Goal: Task Accomplishment & Management: Manage account settings

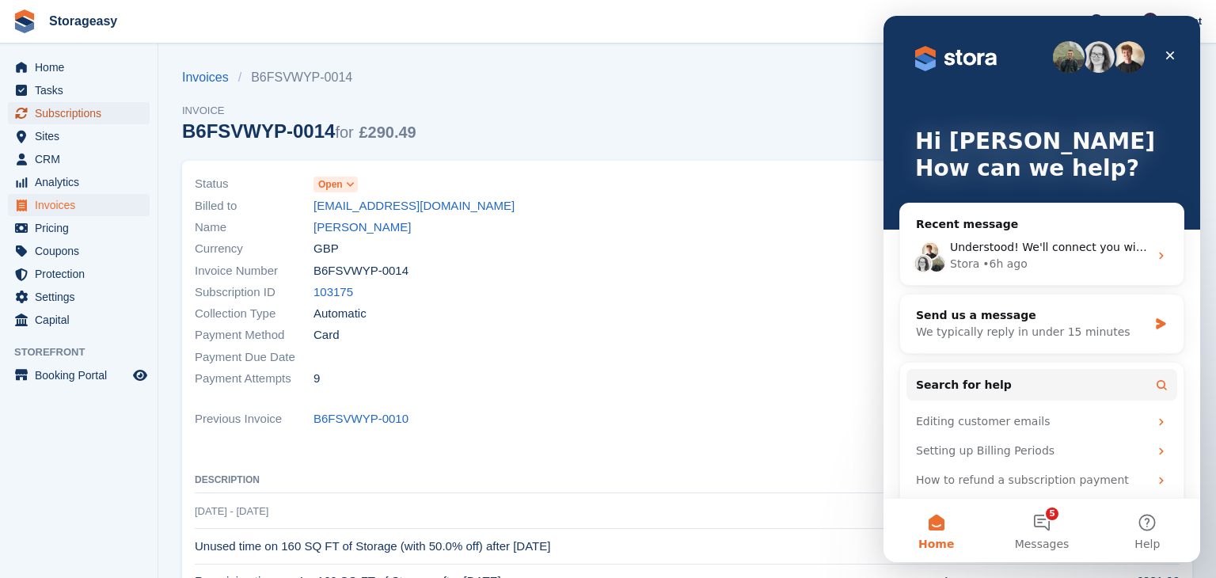
click at [86, 118] on span "Subscriptions" at bounding box center [82, 113] width 95 height 22
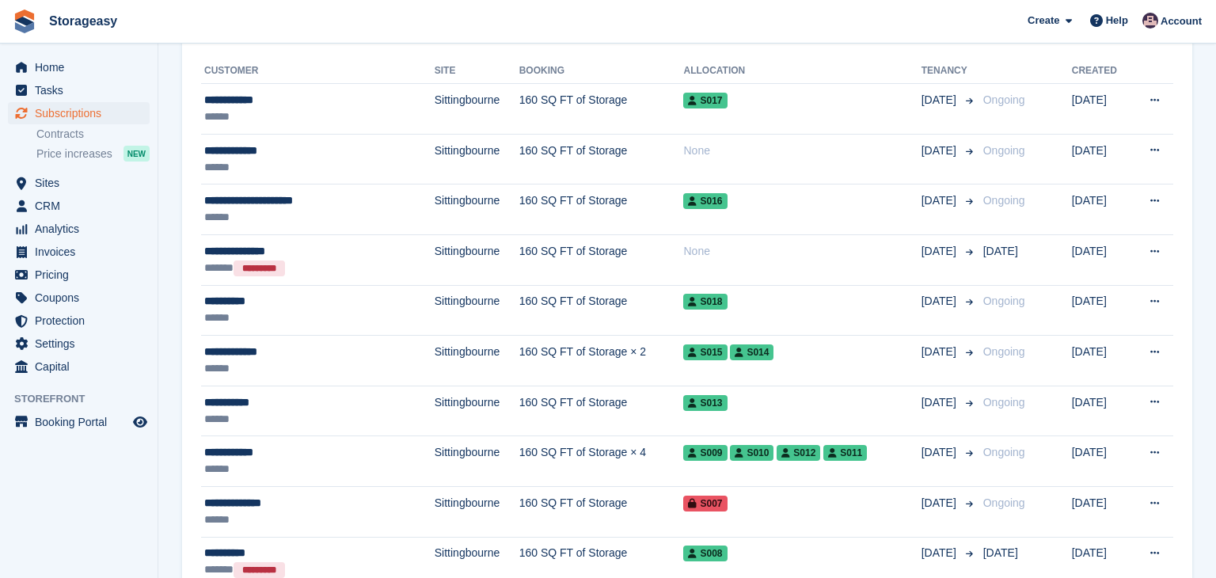
scroll to position [367, 0]
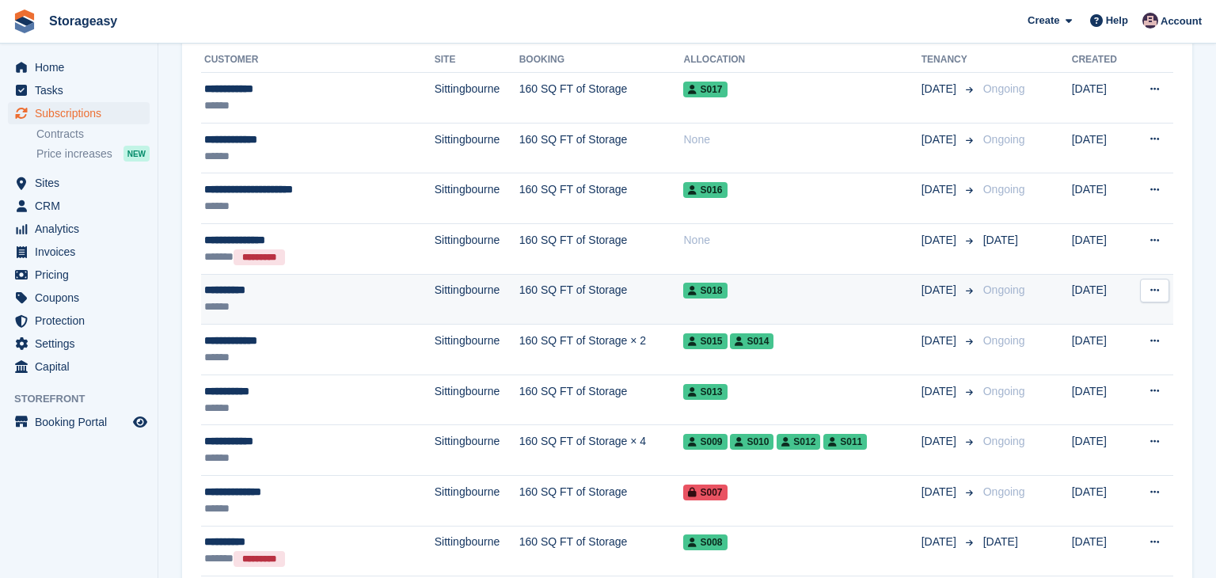
click at [249, 289] on div "**********" at bounding box center [292, 290] width 177 height 17
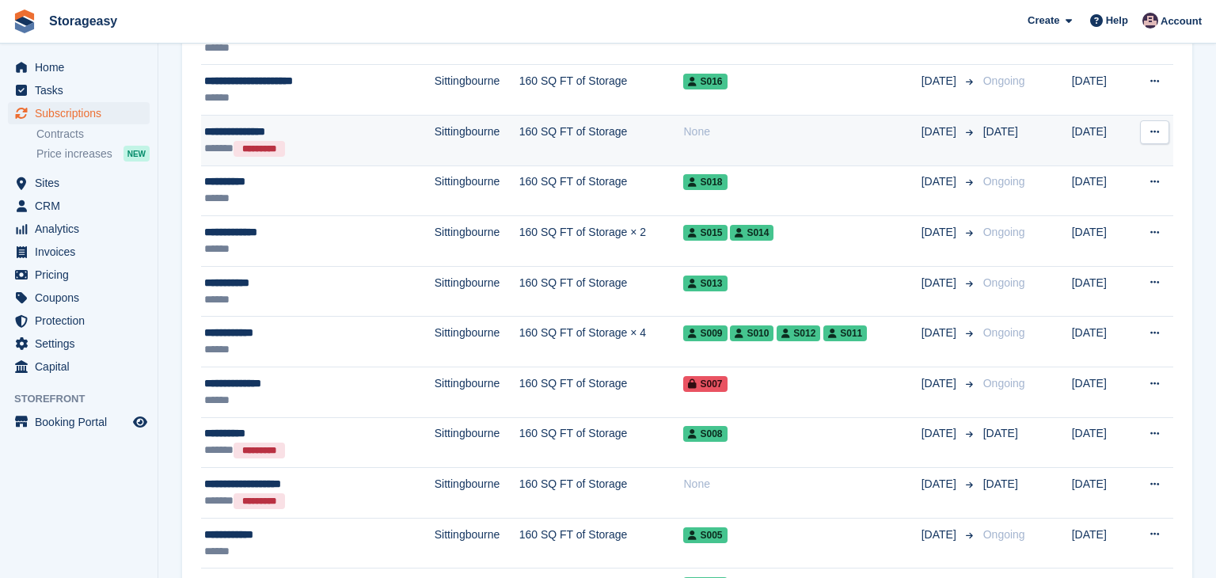
scroll to position [477, 0]
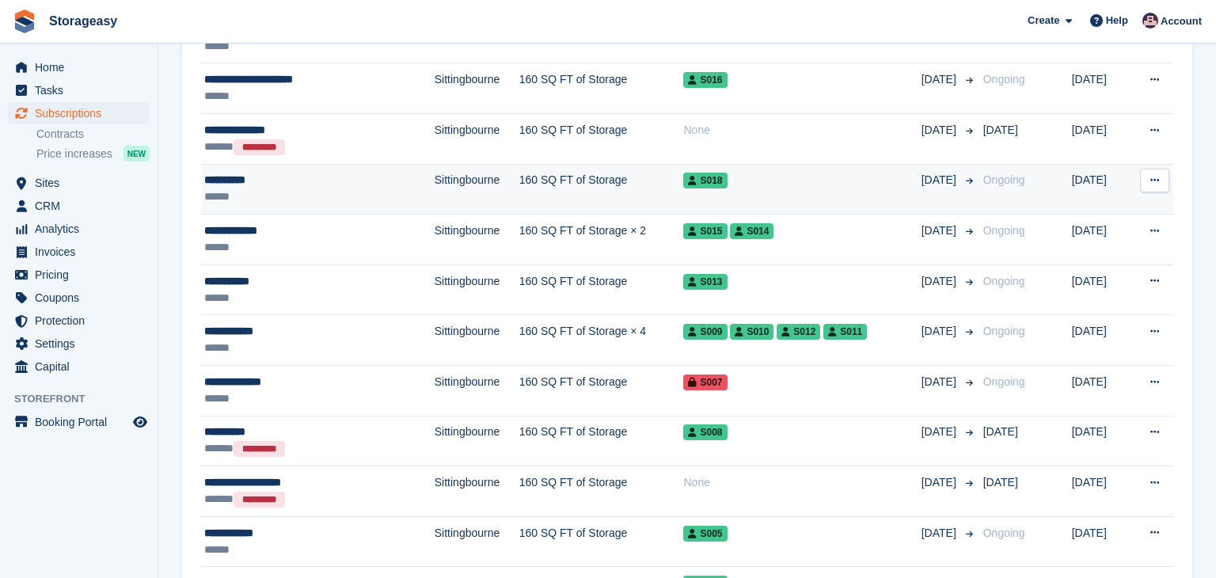
click at [435, 183] on td "Sittingbourne" at bounding box center [477, 189] width 85 height 51
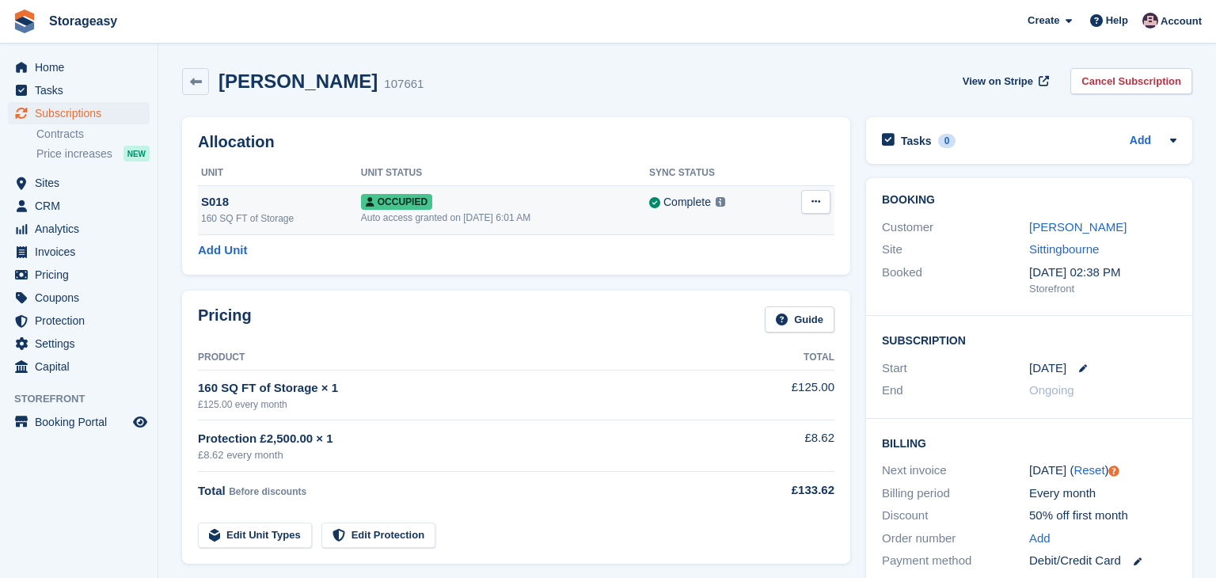
click at [821, 210] on button at bounding box center [815, 202] width 29 height 24
click at [815, 203] on icon at bounding box center [815, 201] width 9 height 10
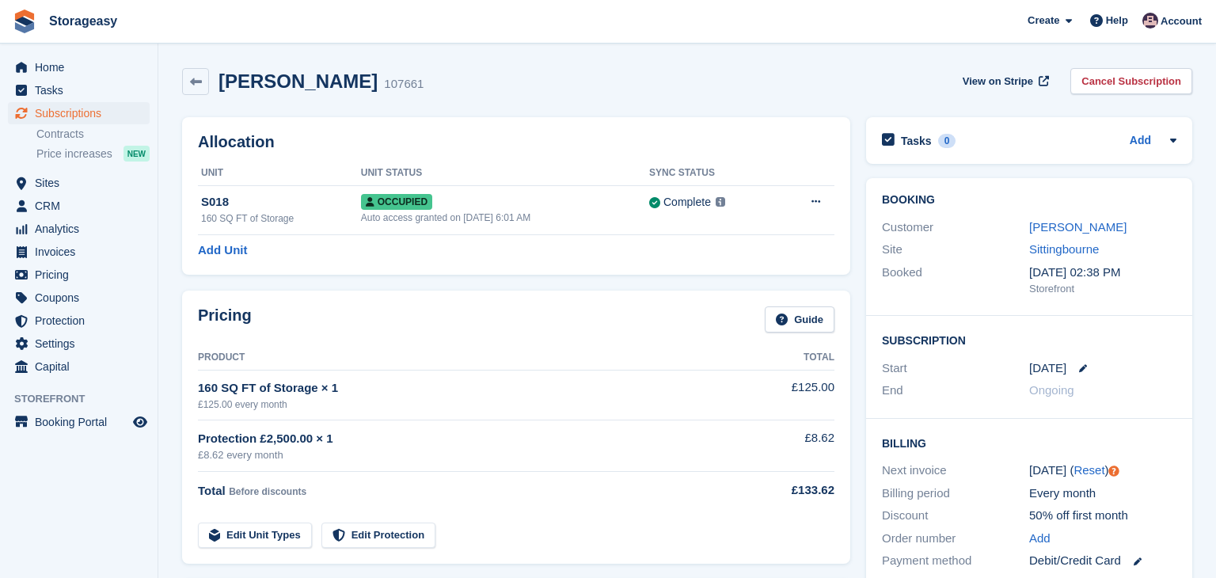
click at [863, 205] on div "Booking Customer Dean Hurst Site Sittingbourne Booked 11 Sep, 02:38 PM Storefro…" at bounding box center [1029, 383] width 342 height 426
click at [857, 233] on div "Allocation Unit Unit Status Sync Status S018 160 SQ FT of Storage Occupied Auto…" at bounding box center [516, 195] width 684 height 173
click at [442, 87] on div "Dean Hurst 107661 View on Stripe Cancel Subscription" at bounding box center [687, 81] width 1010 height 27
click at [1106, 25] on span at bounding box center [1096, 20] width 19 height 19
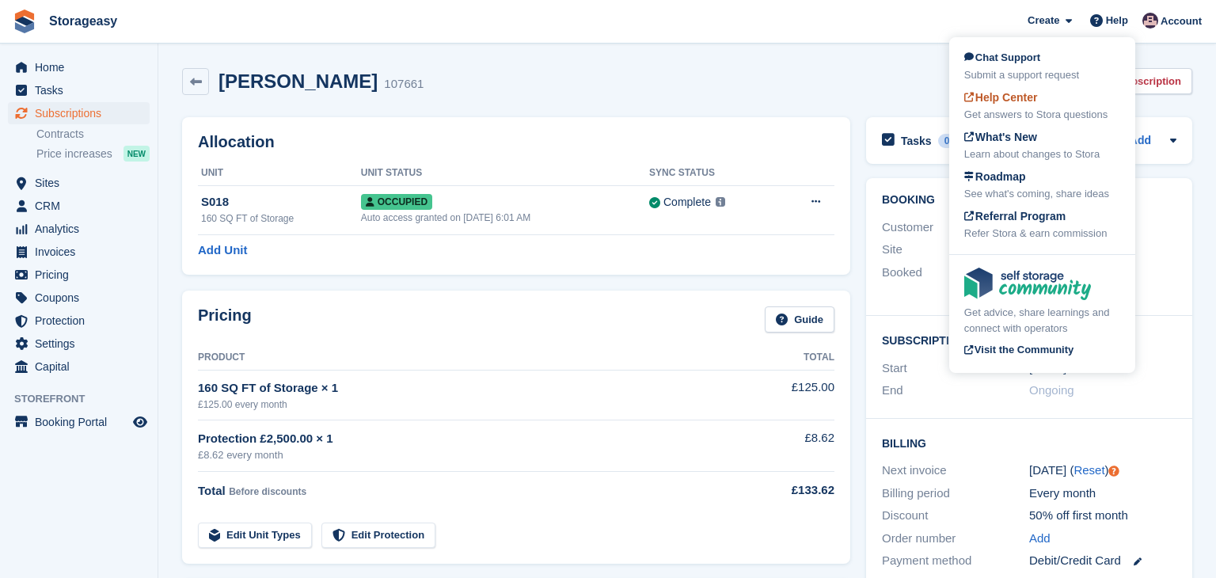
click at [1031, 96] on span "Help Center" at bounding box center [1001, 97] width 74 height 13
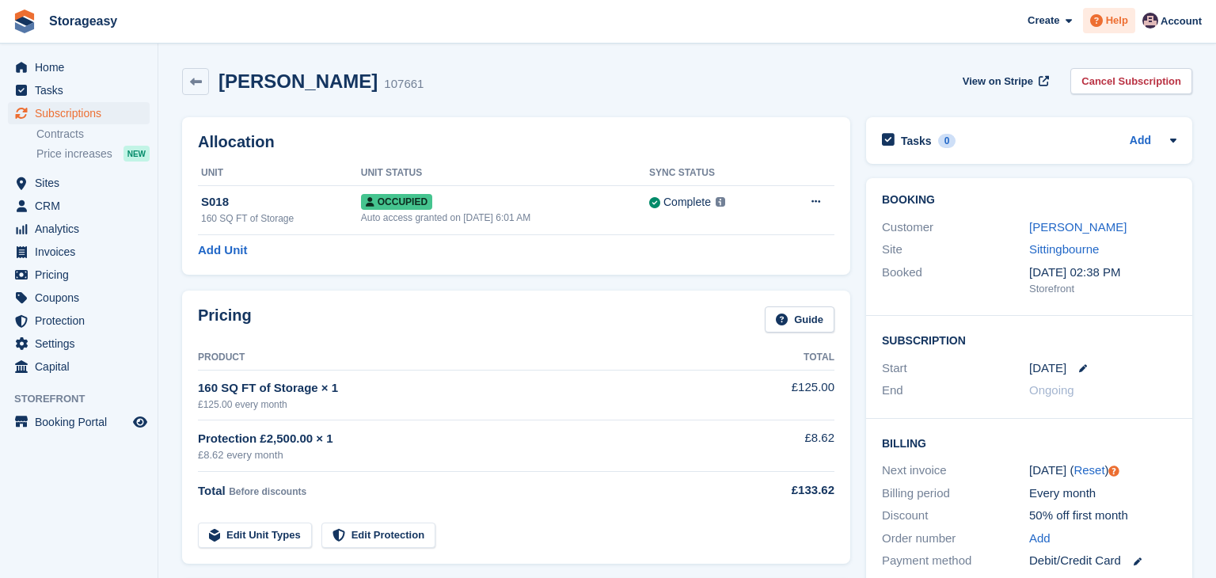
click at [1106, 22] on span at bounding box center [1096, 20] width 19 height 19
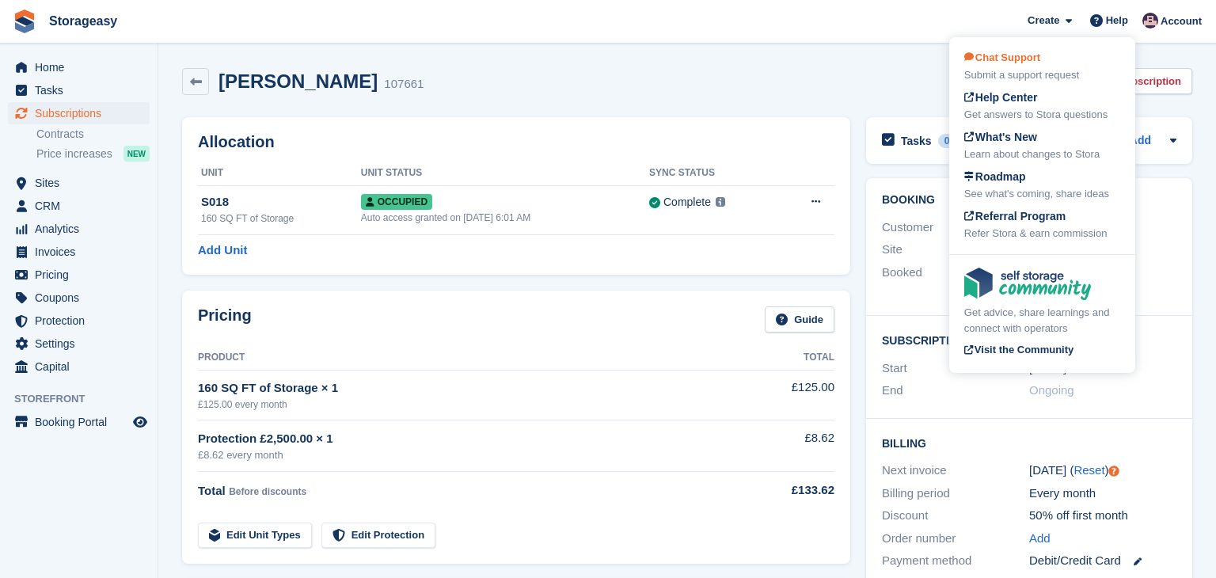
click at [1050, 58] on div "Chat Support Submit a support request" at bounding box center [1042, 66] width 156 height 33
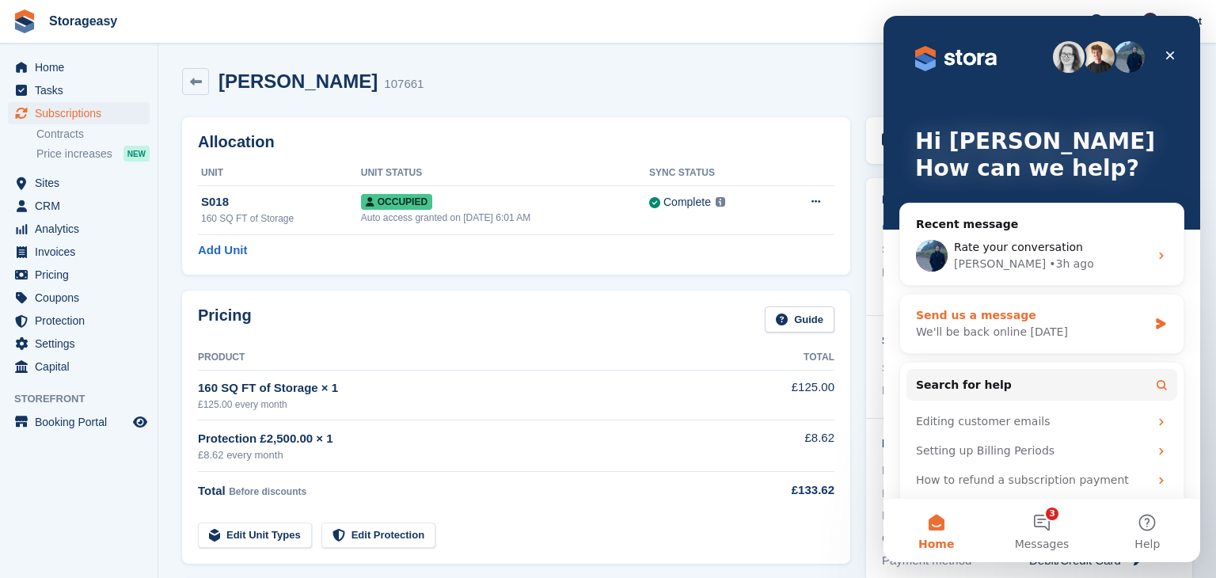
click at [1039, 329] on div "We'll be back online tomorrow" at bounding box center [1032, 332] width 232 height 17
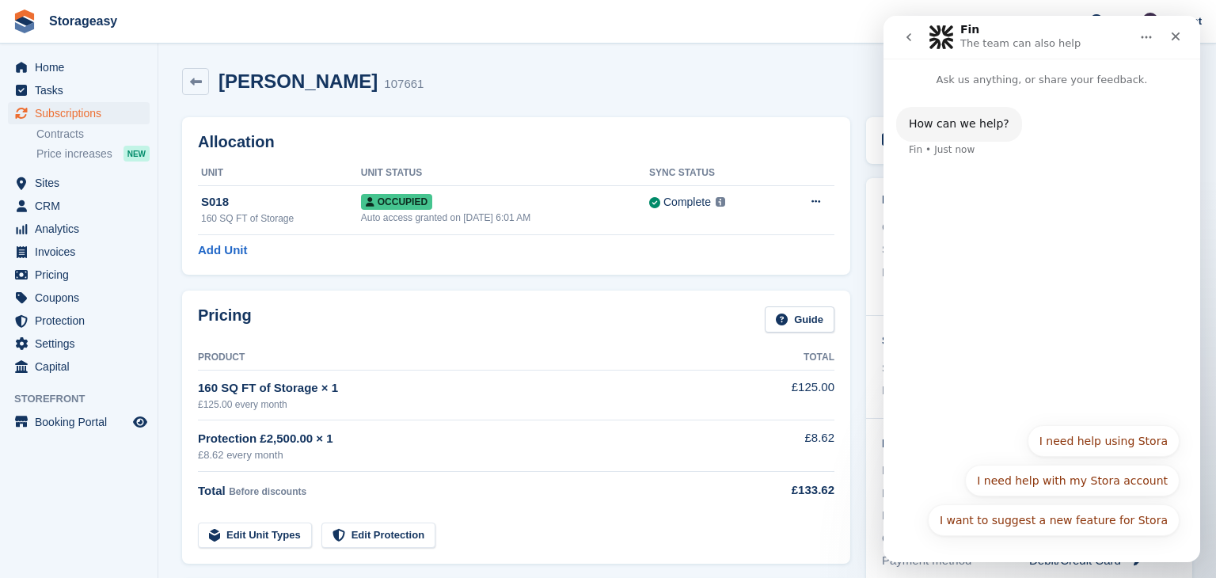
click at [905, 37] on icon "go back" at bounding box center [908, 37] width 13 height 13
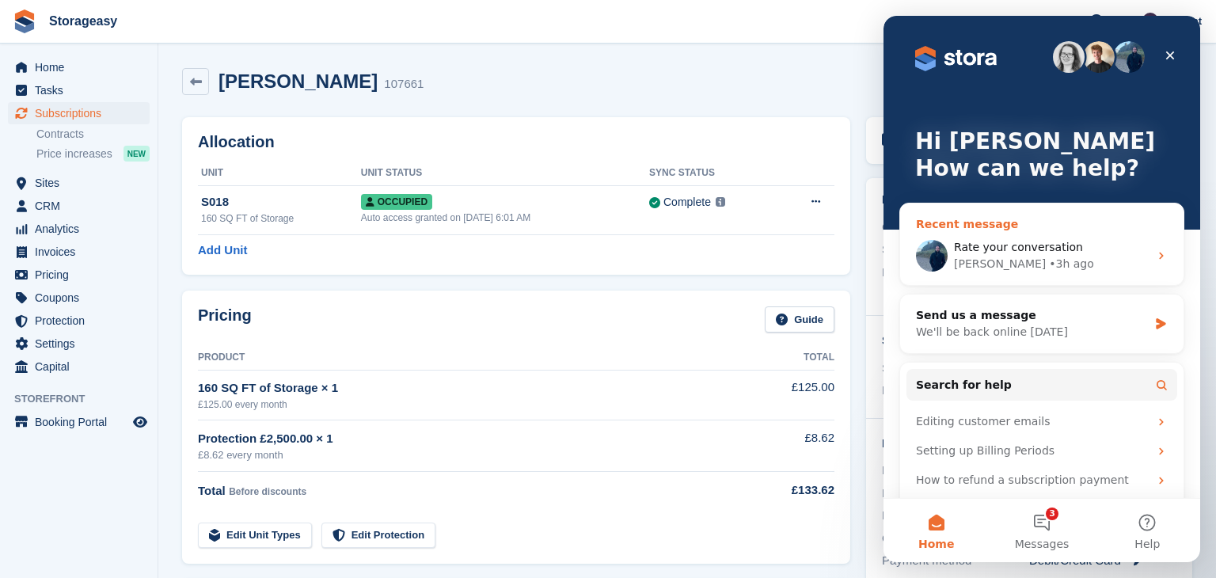
click at [1049, 262] on div "• 3h ago" at bounding box center [1071, 264] width 45 height 17
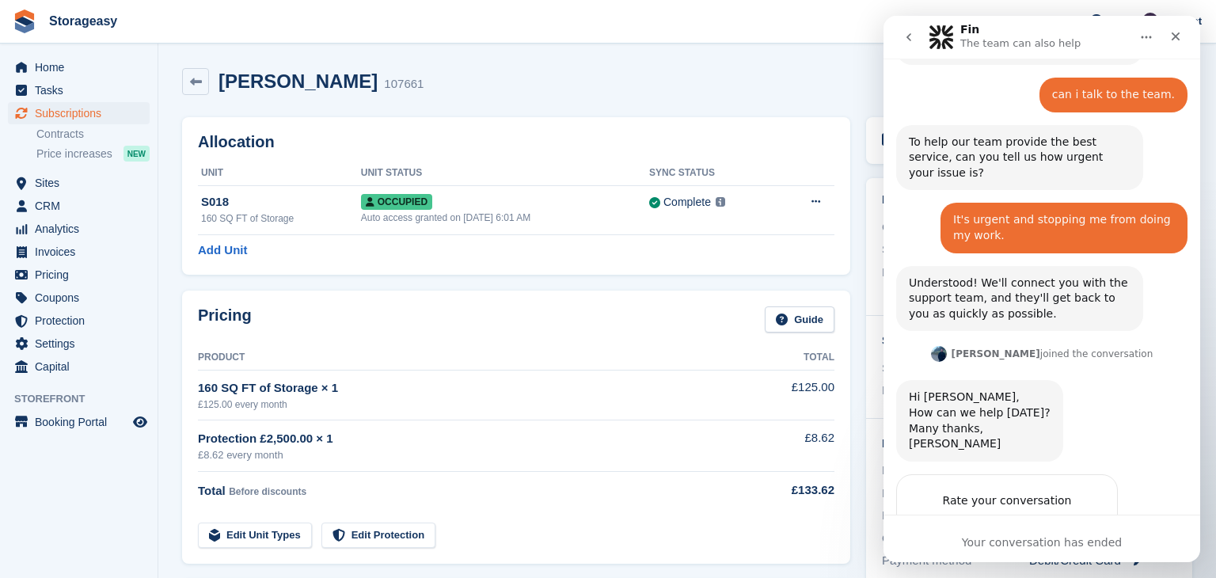
scroll to position [900, 0]
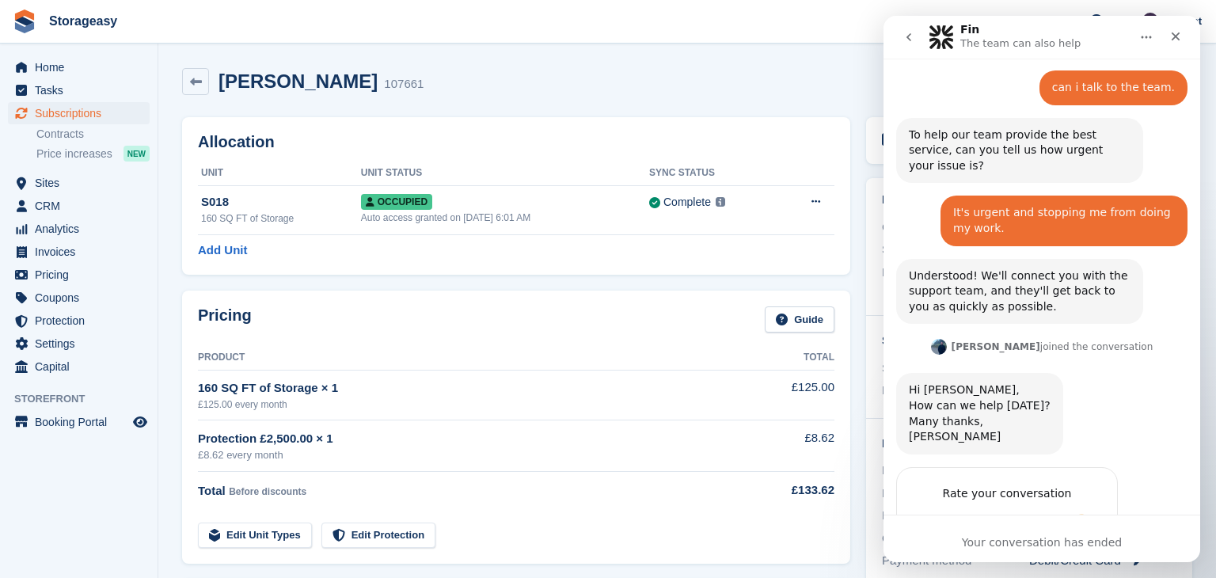
click at [902, 40] on icon "go back" at bounding box center [908, 37] width 13 height 13
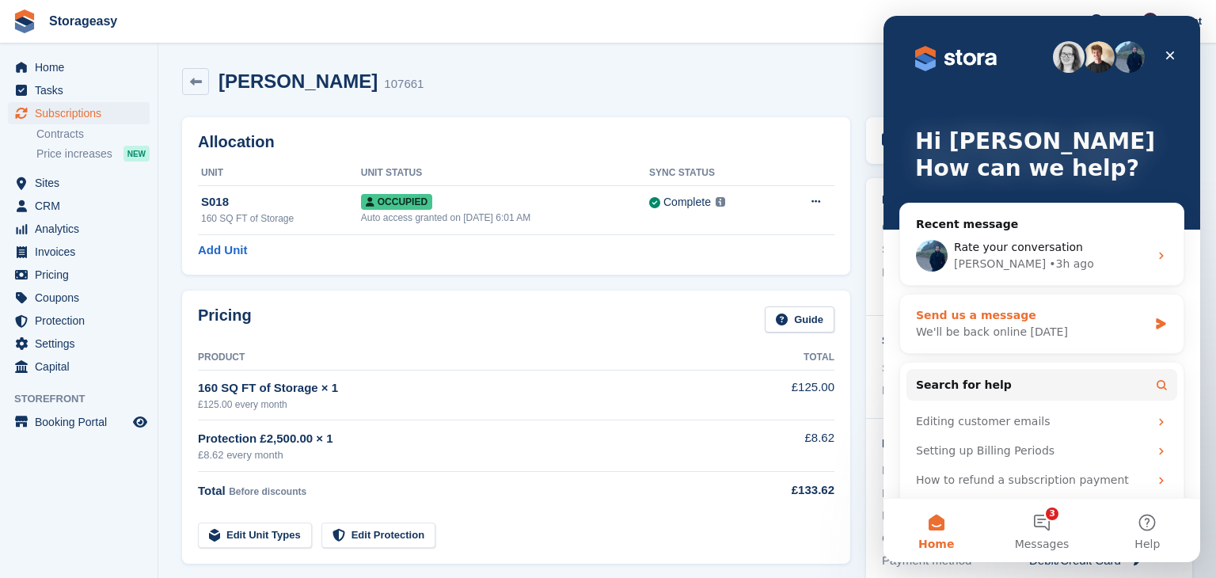
click at [1005, 333] on div "We'll be back online tomorrow" at bounding box center [1032, 332] width 232 height 17
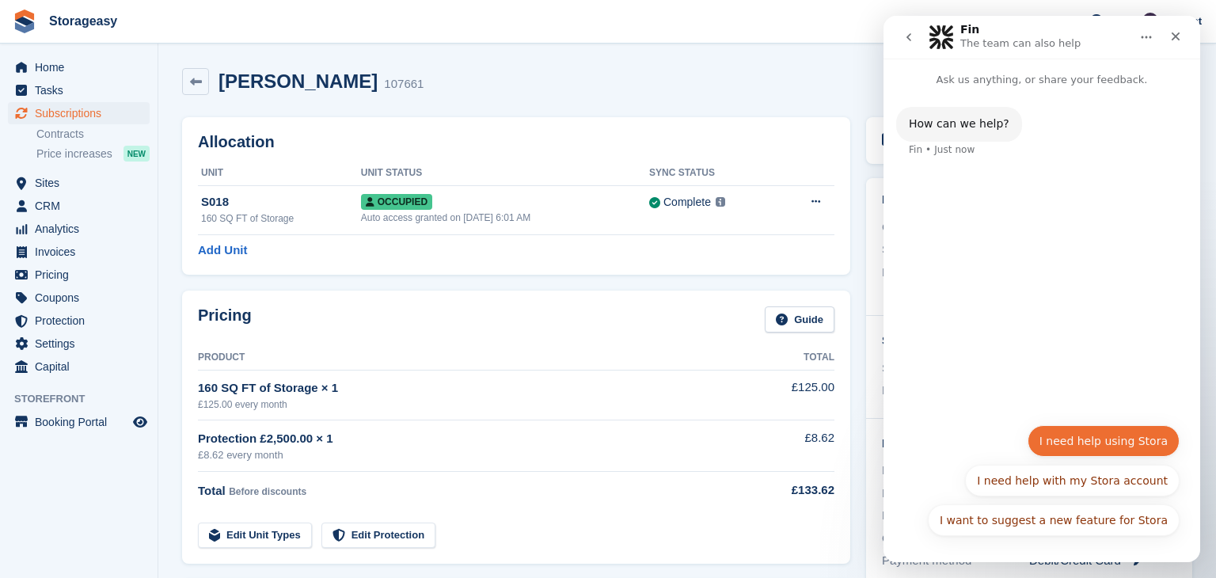
click at [1070, 444] on button "I need help using Stora" at bounding box center [1103, 441] width 152 height 32
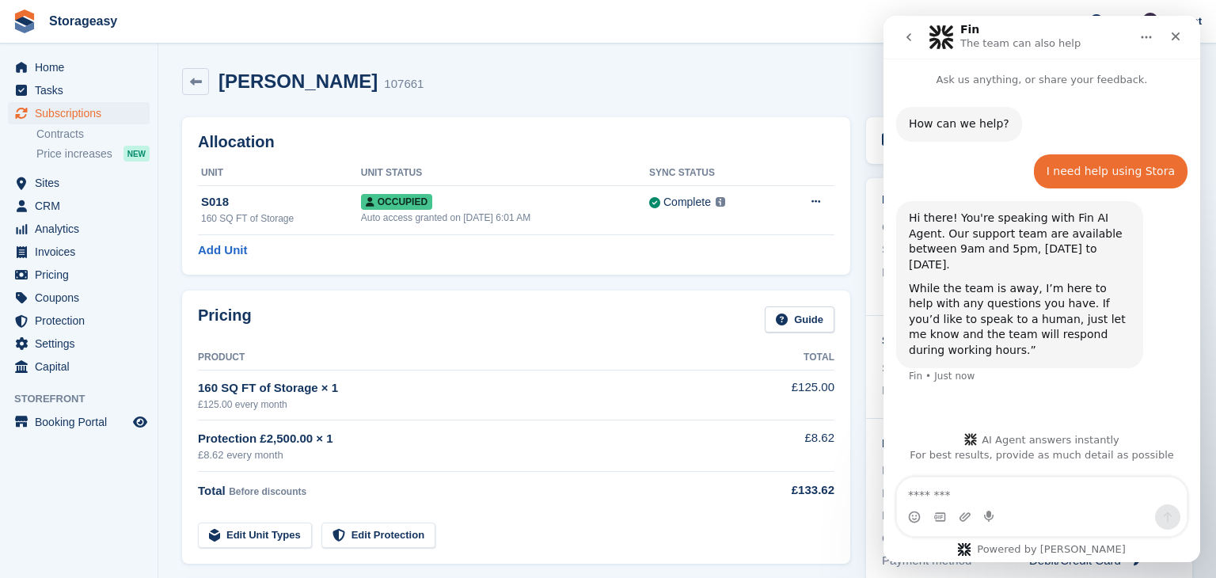
click at [1005, 485] on textarea "Message…" at bounding box center [1042, 490] width 290 height 27
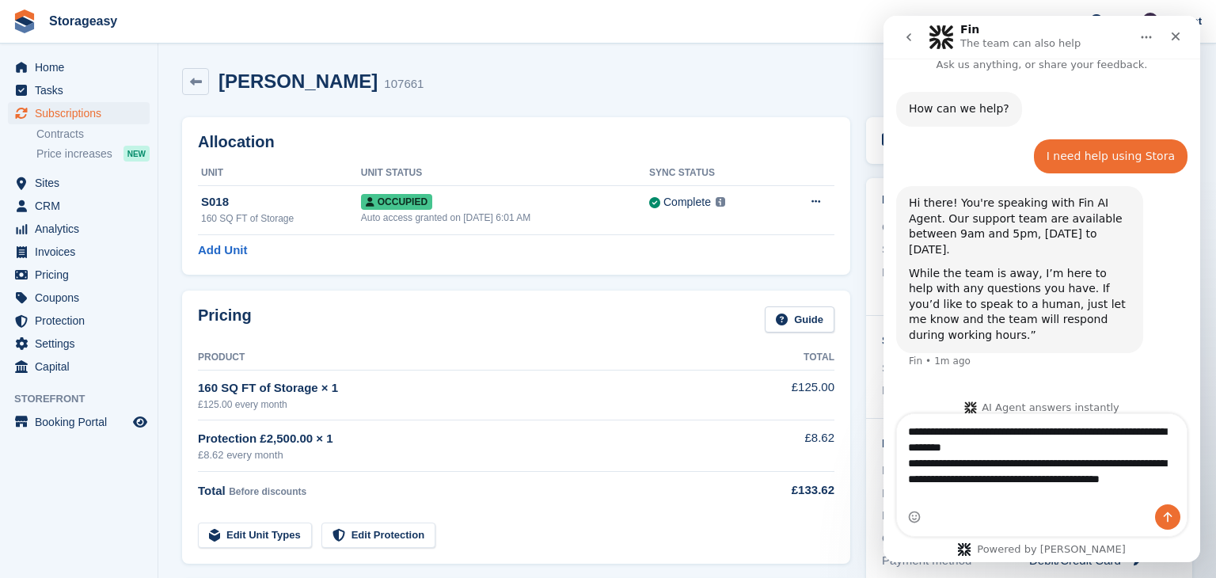
scroll to position [31, 0]
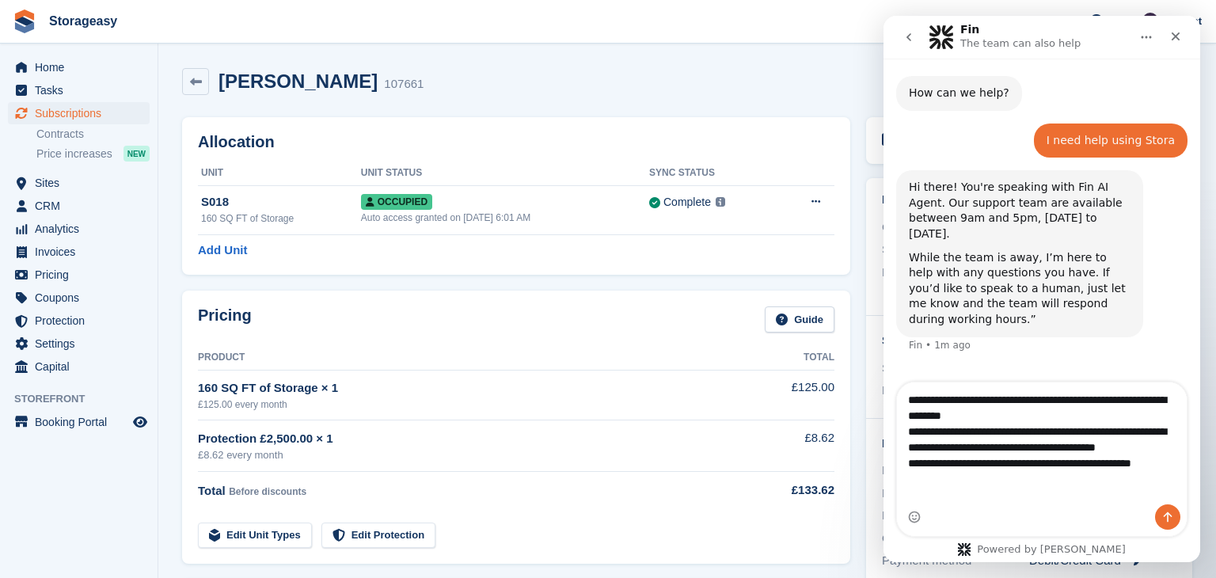
type textarea "**********"
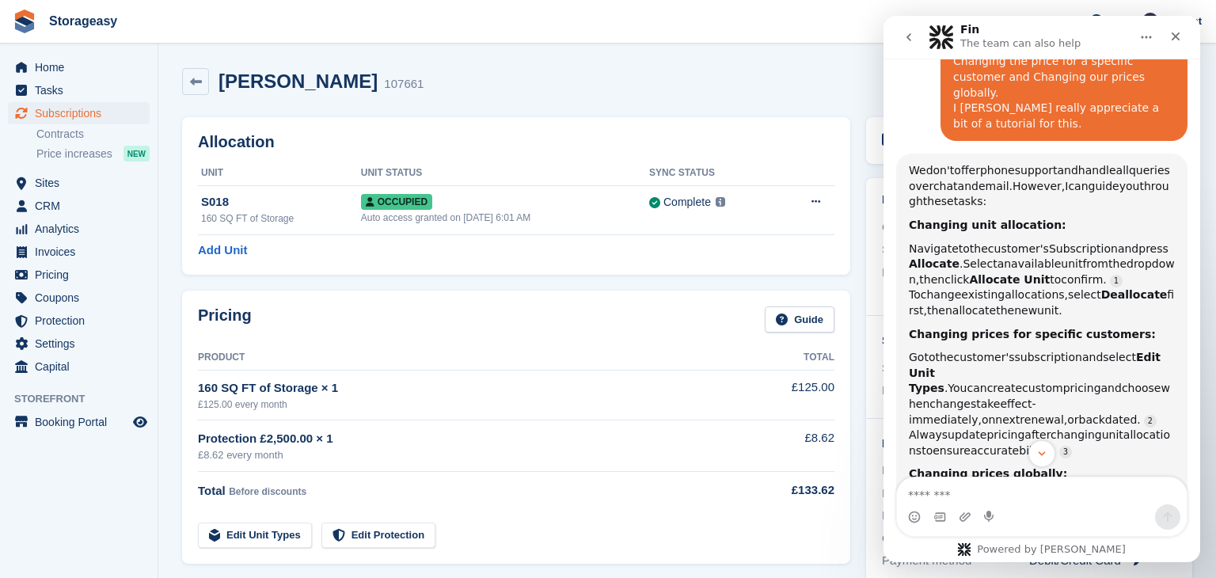
scroll to position [379, 0]
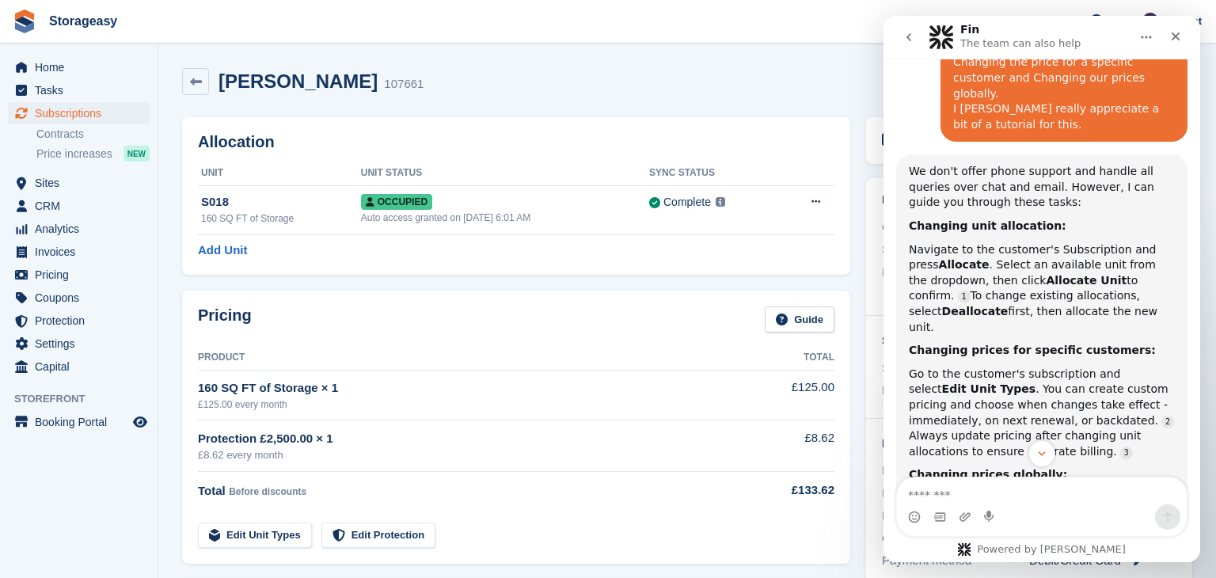
click at [825, 245] on div "Add Unit" at bounding box center [516, 250] width 636 height 18
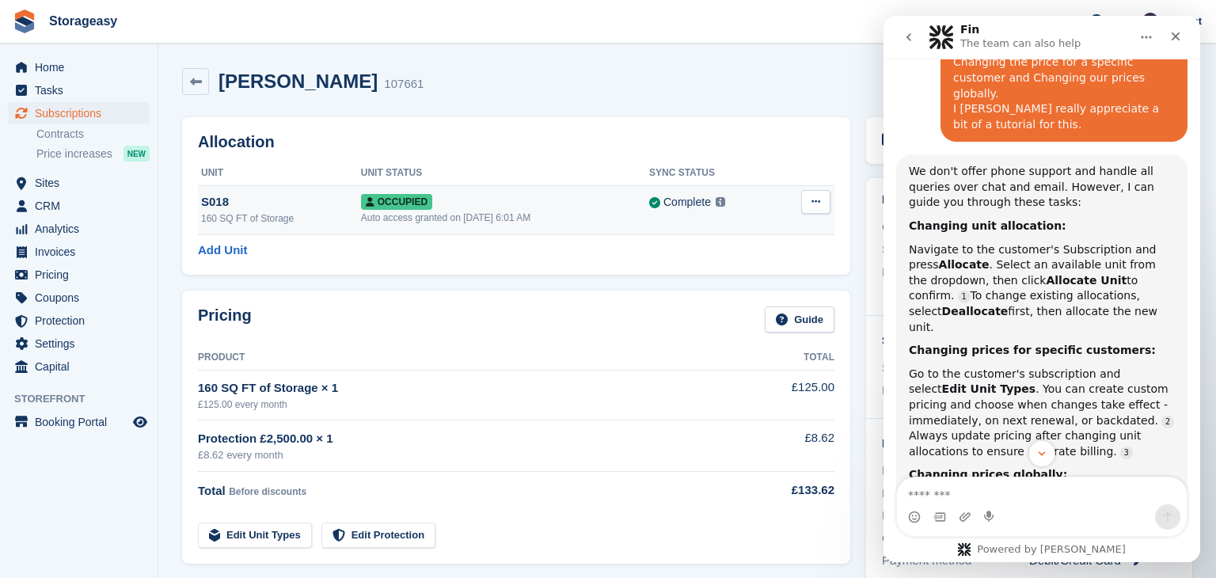
click at [822, 207] on button at bounding box center [815, 202] width 29 height 24
click at [764, 285] on p "Deallocate" at bounding box center [755, 287] width 138 height 21
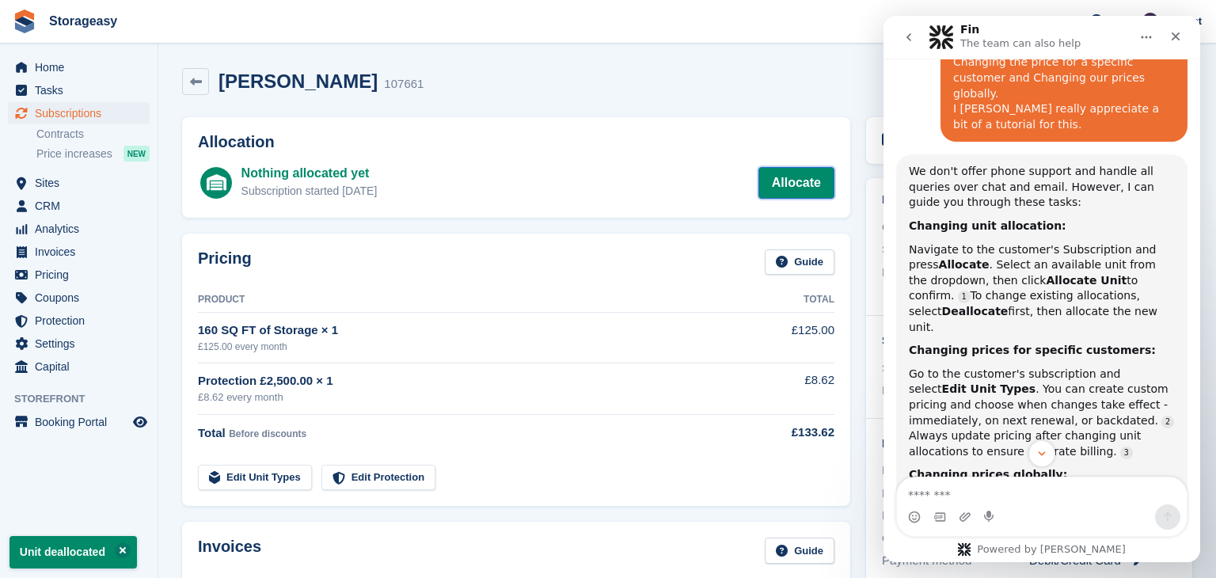
click at [792, 184] on link "Allocate" at bounding box center [796, 183] width 76 height 32
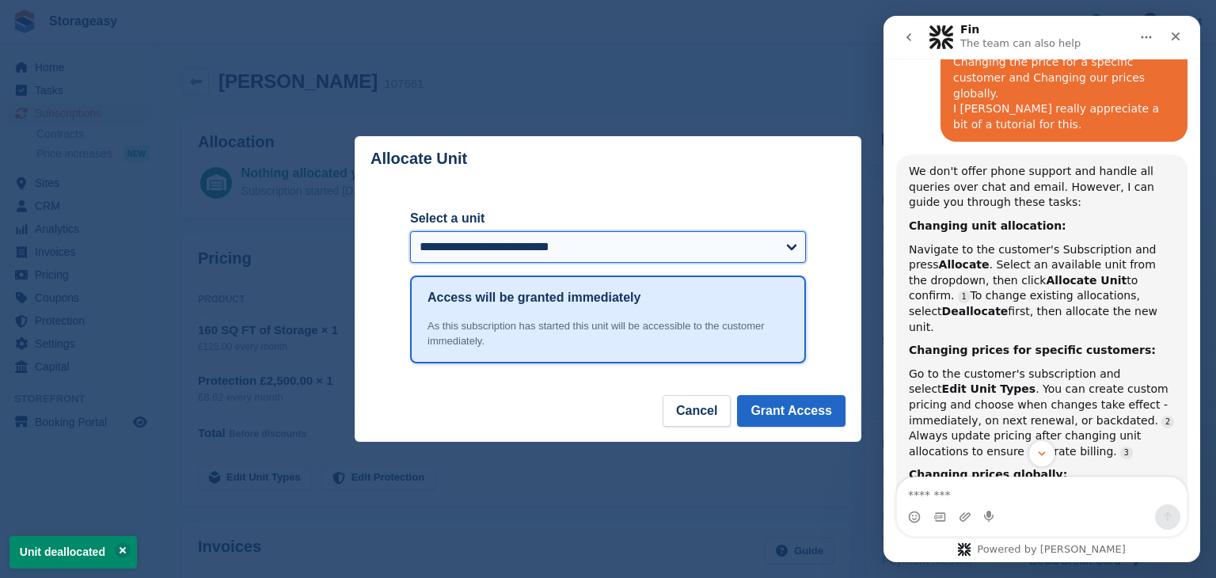
click at [729, 248] on select "**********" at bounding box center [608, 247] width 396 height 32
select select "******"
click at [410, 231] on select "**********" at bounding box center [608, 247] width 396 height 32
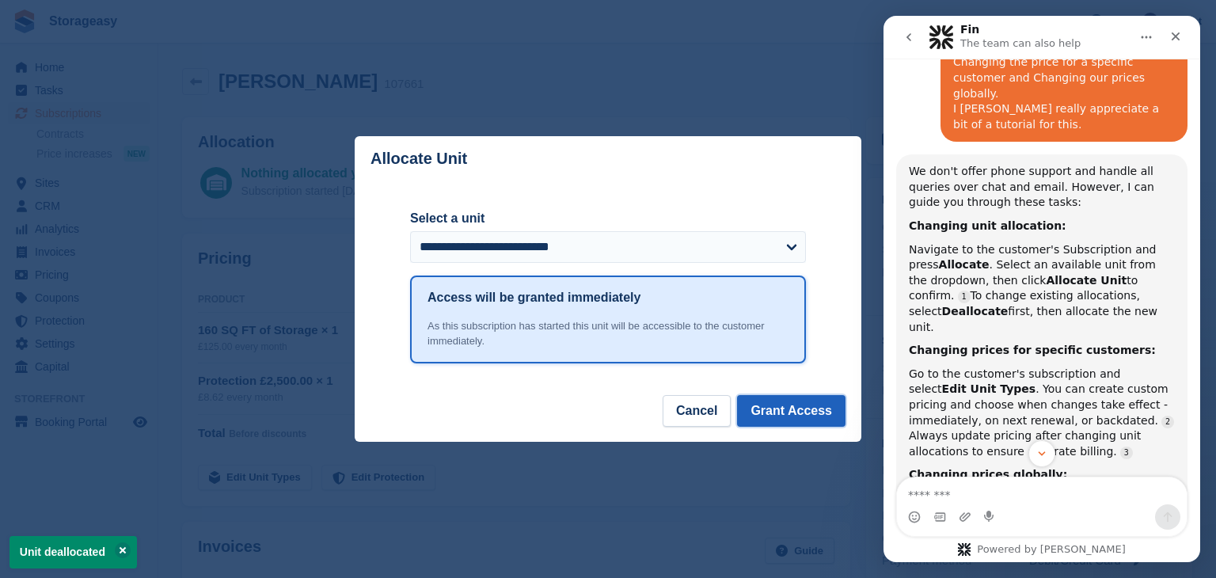
click at [785, 412] on button "Grant Access" at bounding box center [791, 411] width 108 height 32
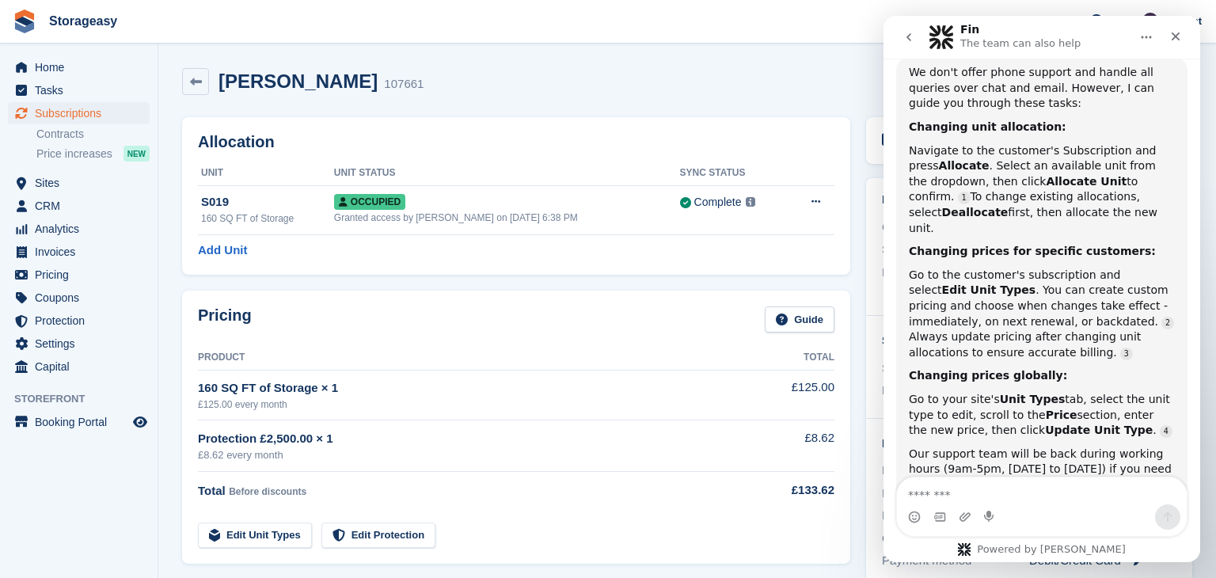
scroll to position [481, 0]
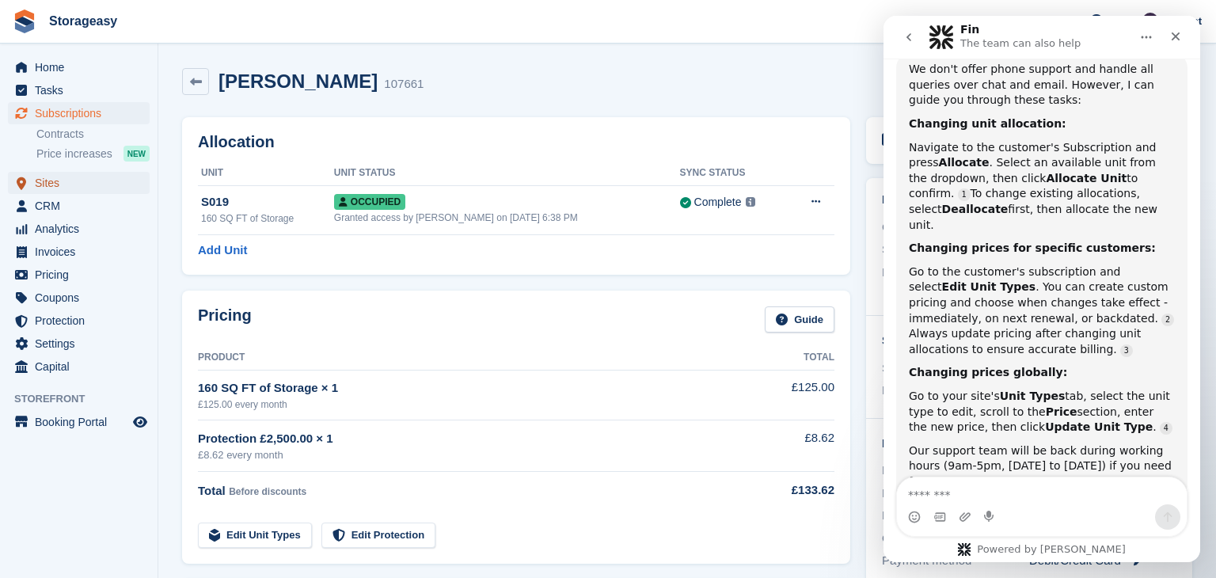
click at [80, 185] on span "Sites" at bounding box center [82, 183] width 95 height 22
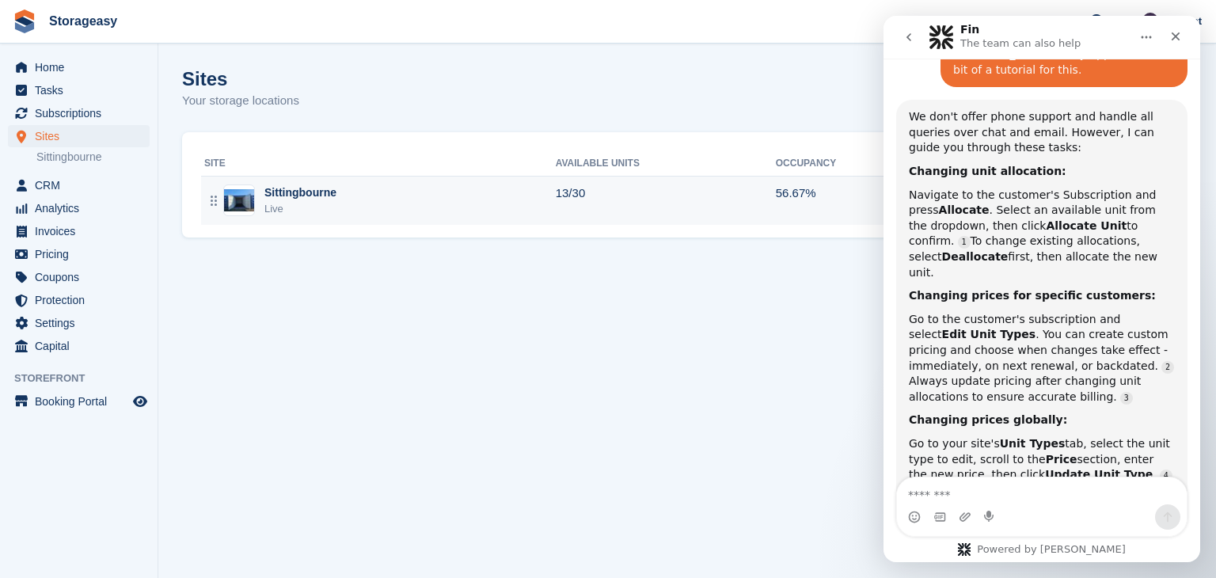
scroll to position [507, 0]
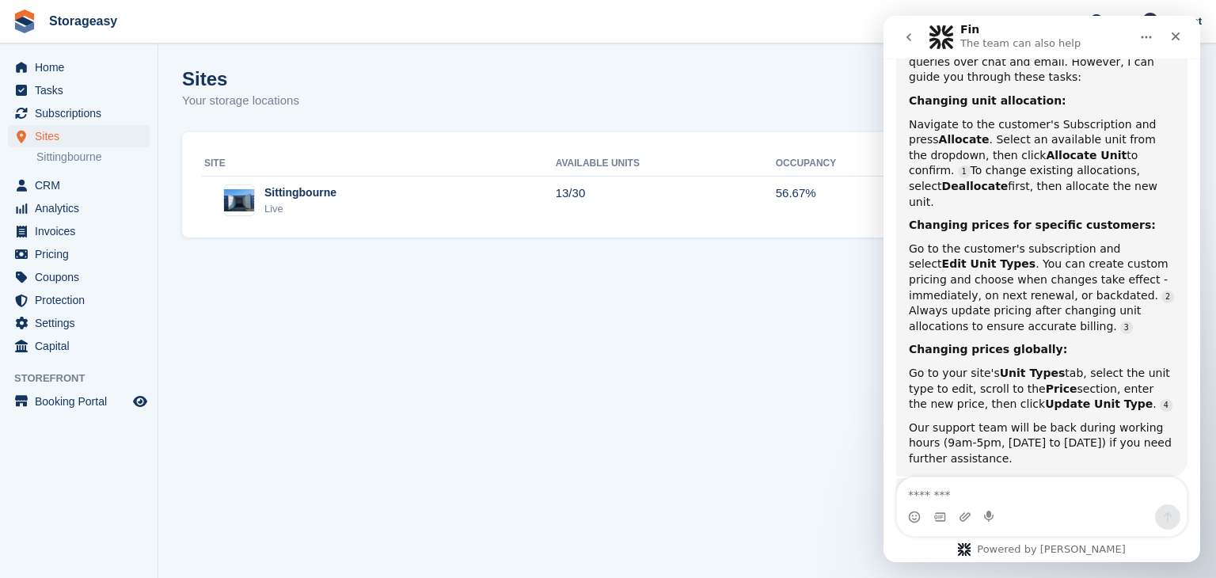
click at [1141, 33] on icon "Home" at bounding box center [1146, 37] width 13 height 13
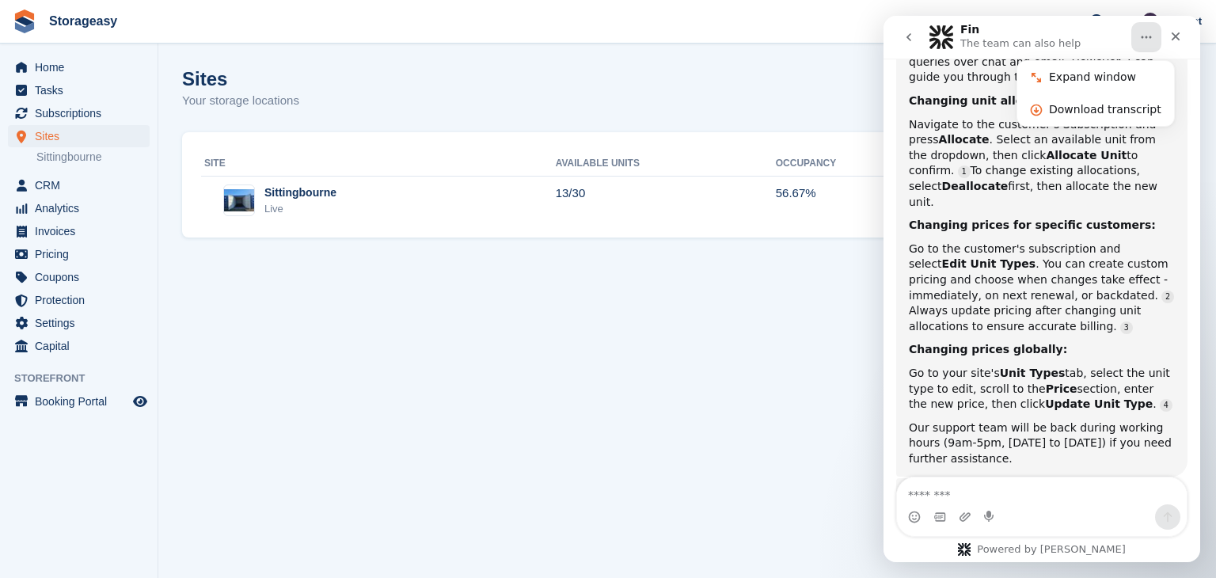
click at [1141, 33] on icon "Home" at bounding box center [1146, 37] width 13 height 13
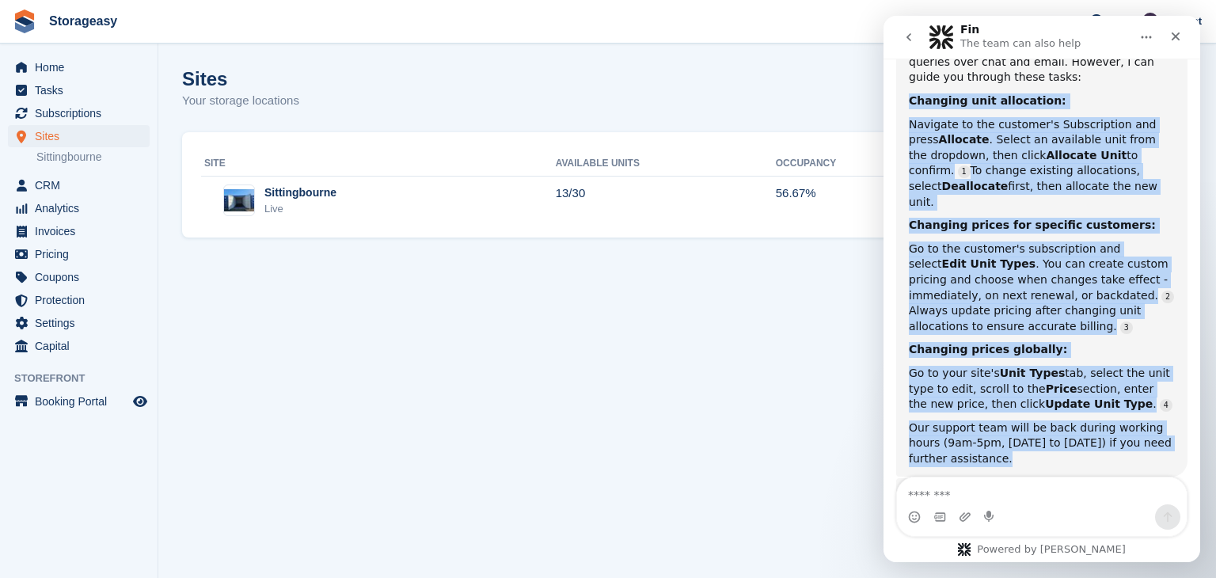
drag, startPoint x: 909, startPoint y: 160, endPoint x: 1039, endPoint y: 389, distance: 263.7
click at [1039, 389] on div "We don't offer phone support and handle all queries over chat and email. Howeve…" at bounding box center [1042, 252] width 266 height 427
copy div "Changing unit allocation: Navigate to the customer's Subscription and press All…"
click at [1173, 39] on icon "Close" at bounding box center [1176, 36] width 9 height 9
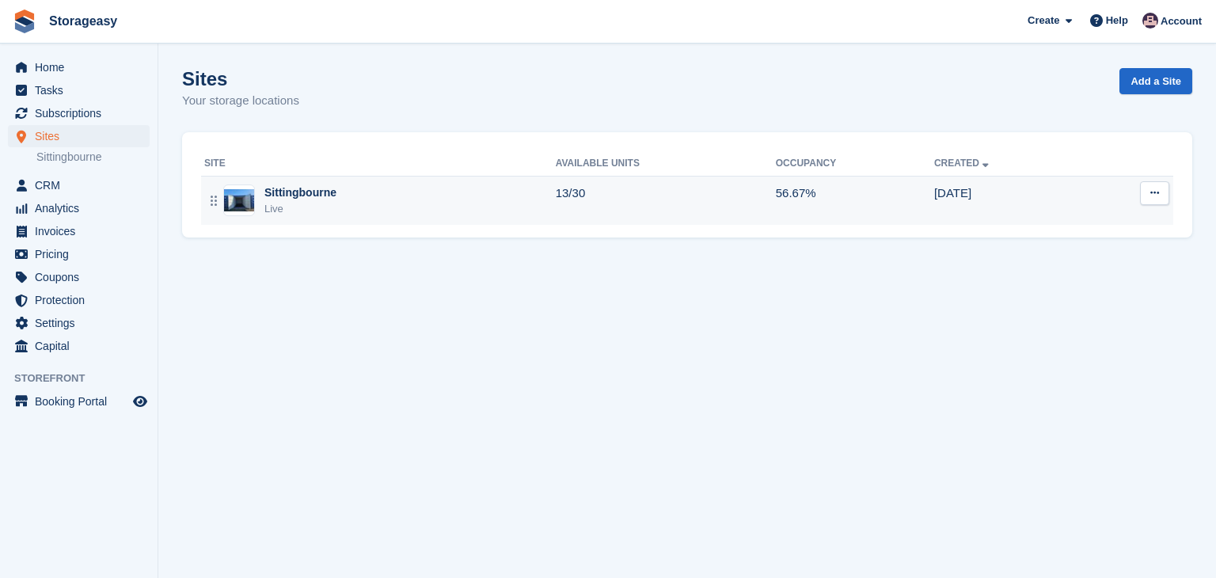
click at [1161, 191] on button at bounding box center [1154, 193] width 29 height 24
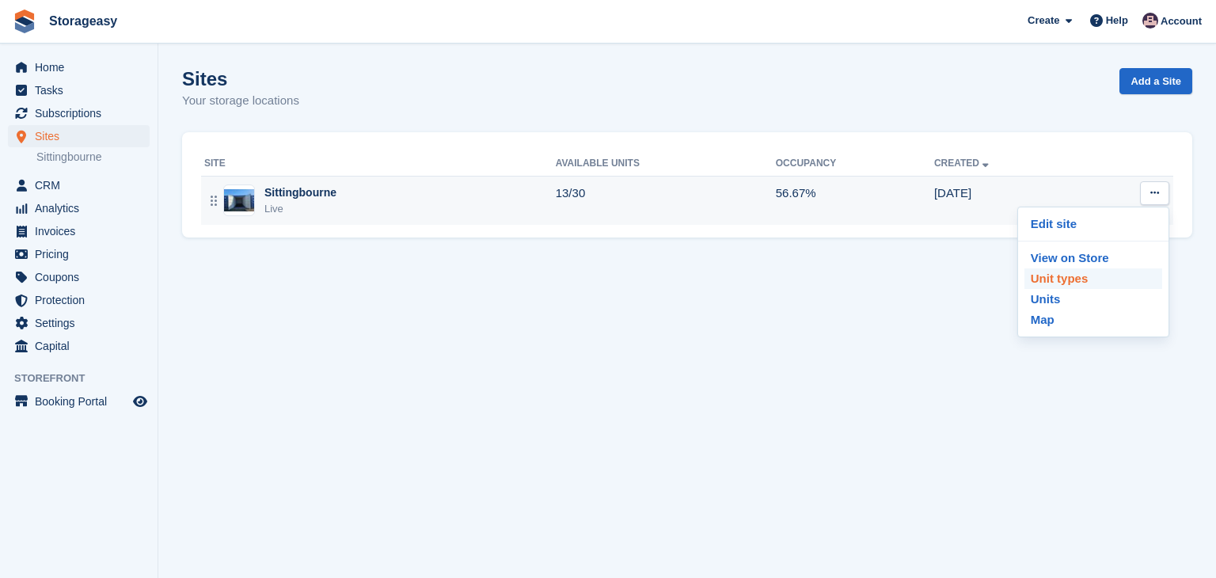
click at [1093, 277] on p "Unit types" at bounding box center [1093, 278] width 138 height 21
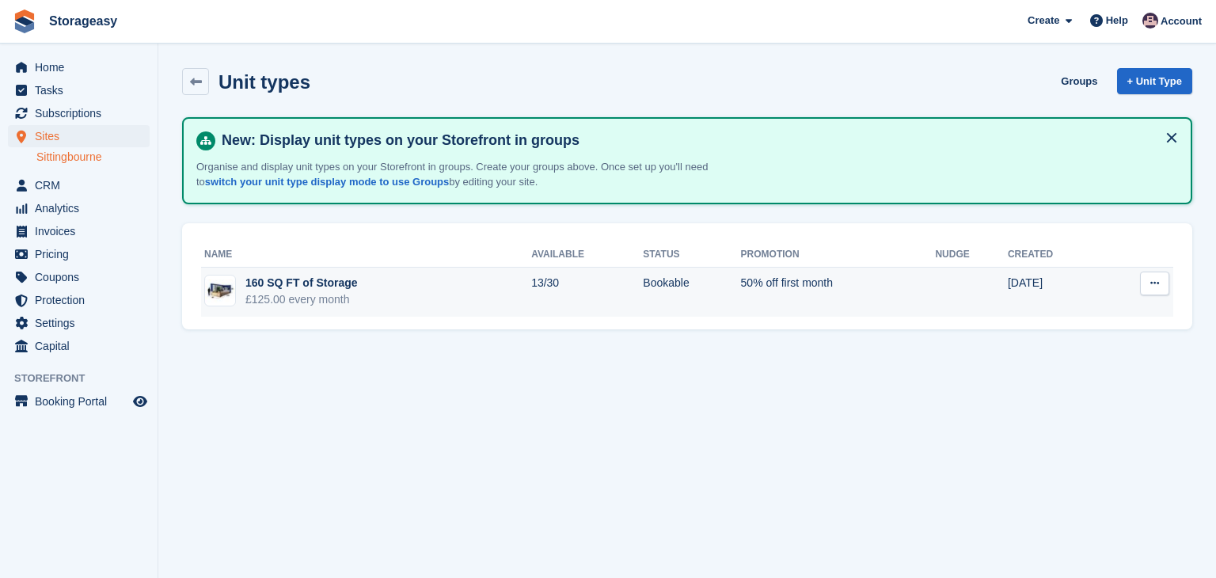
click at [1149, 281] on button at bounding box center [1154, 284] width 29 height 24
click at [1082, 317] on p "Edit unit type" at bounding box center [1093, 314] width 138 height 21
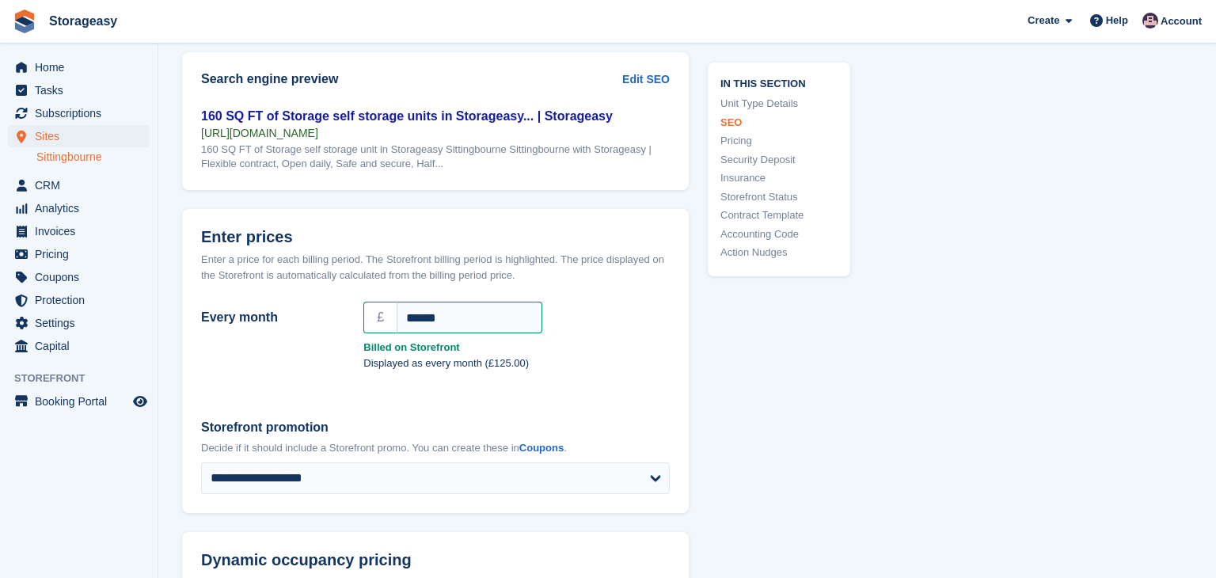
scroll to position [1225, 0]
click at [85, 226] on span "Invoices" at bounding box center [82, 231] width 95 height 22
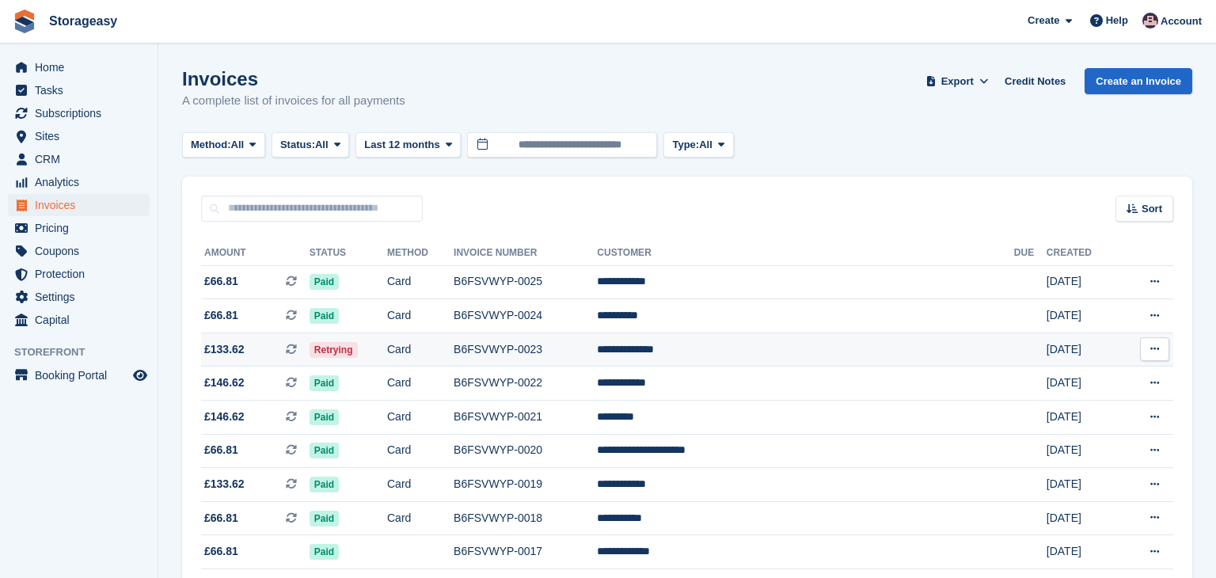
click at [574, 354] on td "B6FSVWYP-0023" at bounding box center [525, 349] width 143 height 34
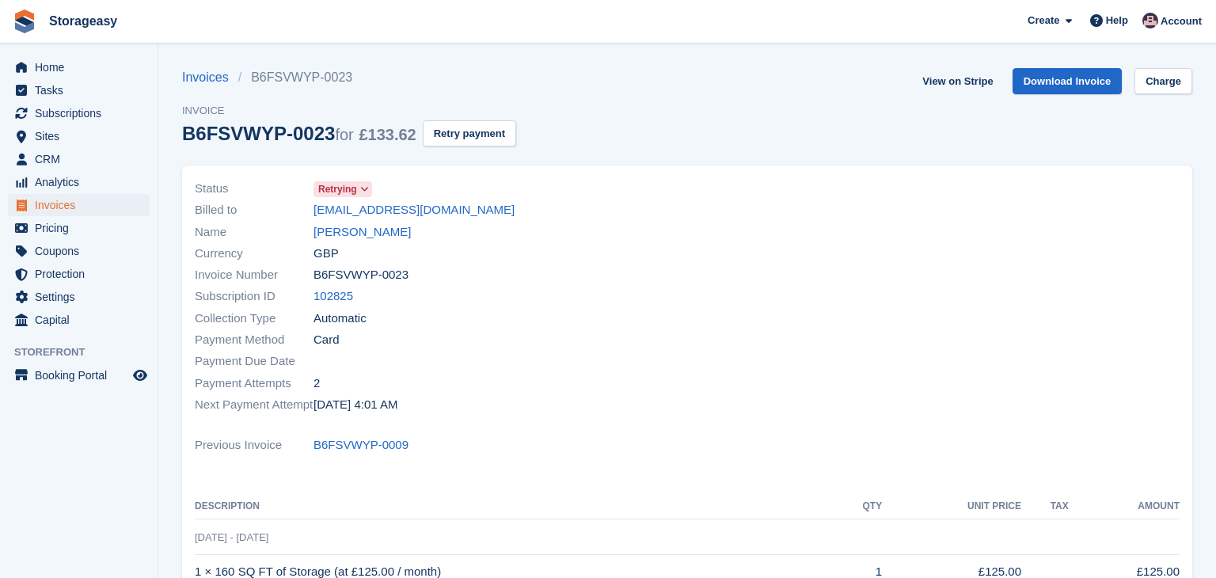
click at [808, 366] on div at bounding box center [938, 297] width 502 height 256
